Goal: Find specific page/section: Find specific page/section

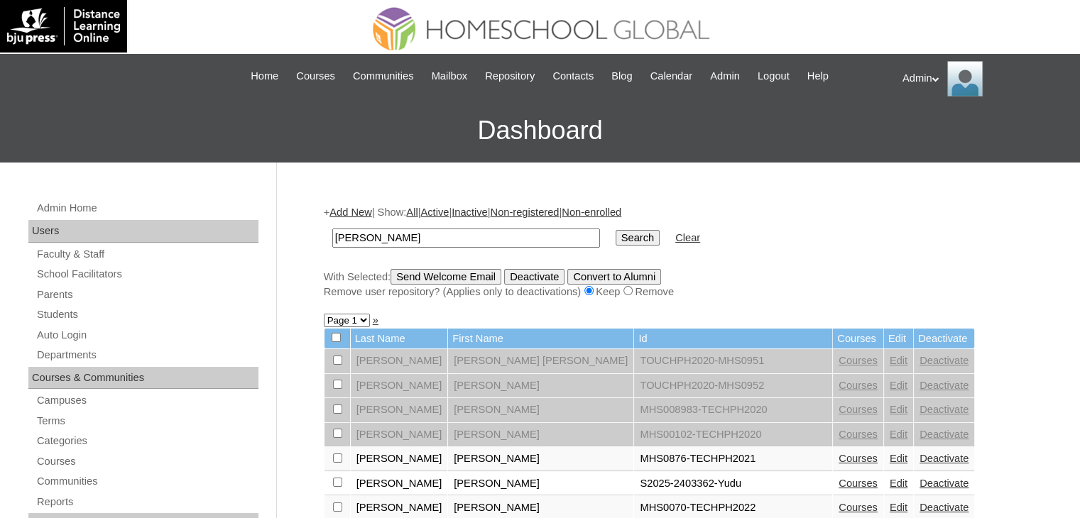
click at [839, 484] on link "Courses" at bounding box center [858, 483] width 39 height 11
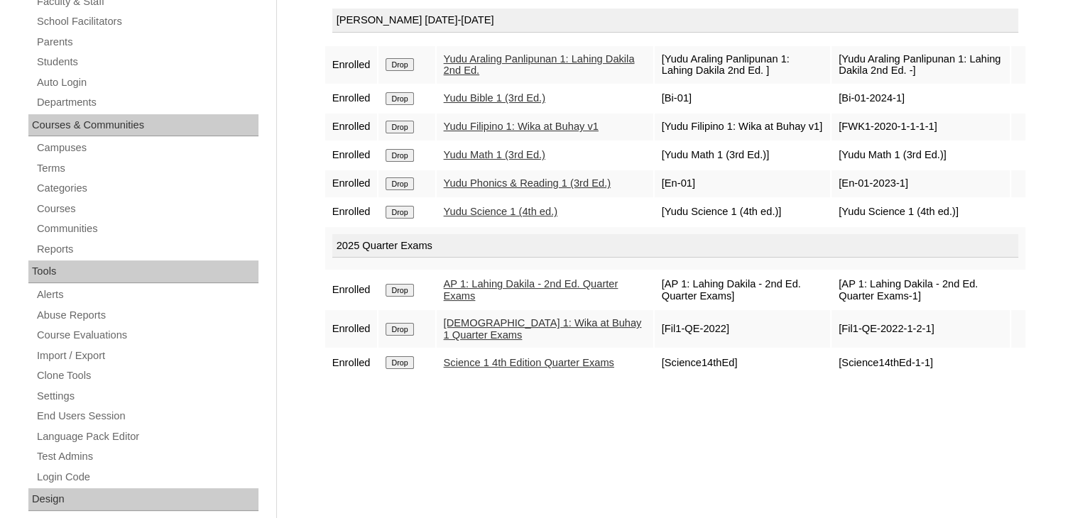
scroll to position [253, 0]
